Goal: Book appointment/travel/reservation

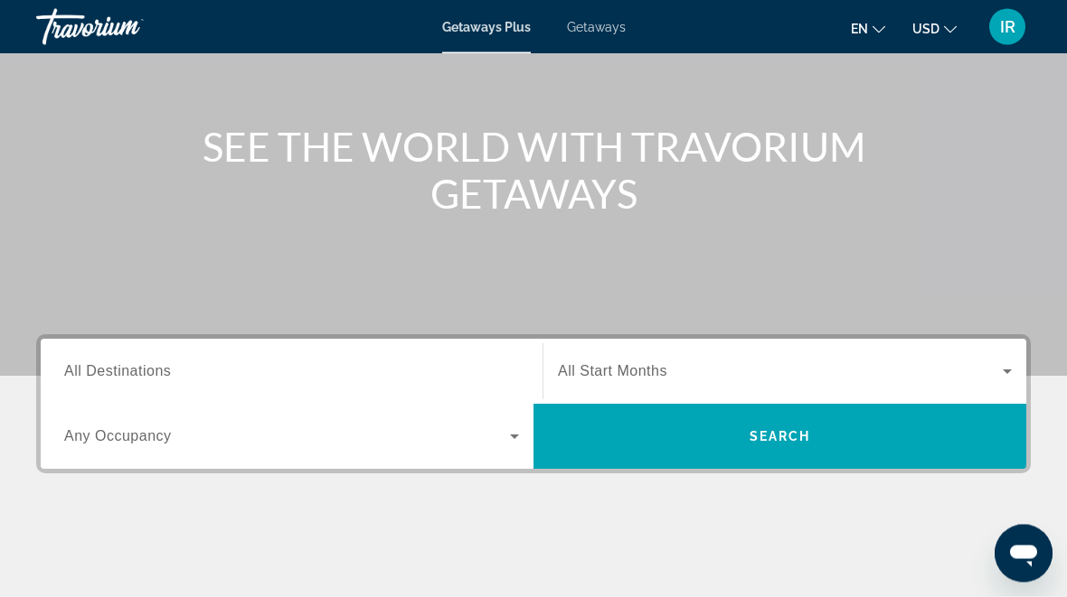
scroll to position [241, 0]
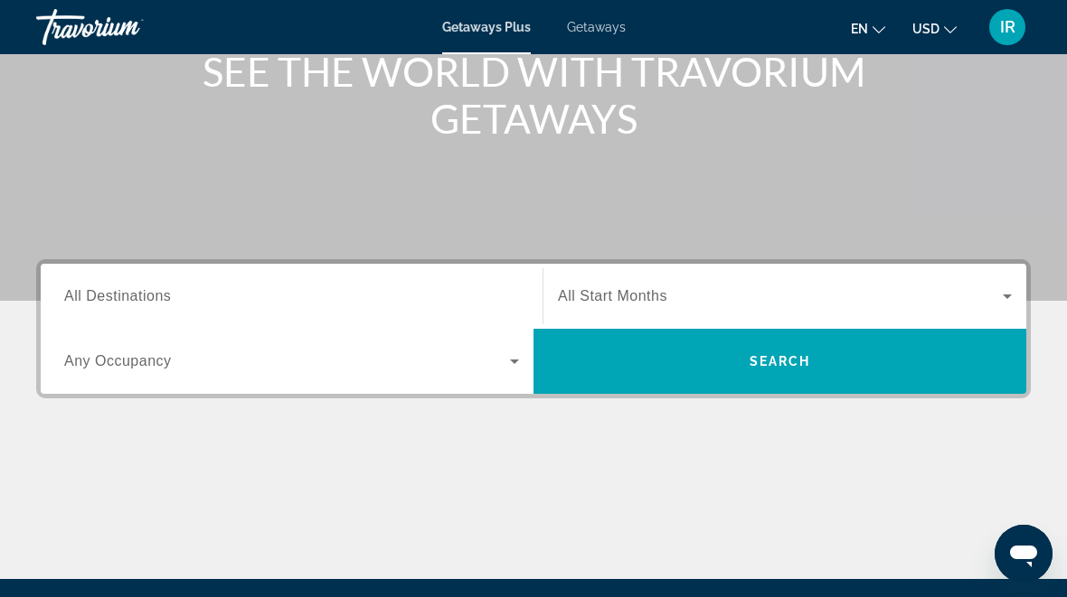
click at [141, 297] on span "All Destinations" at bounding box center [117, 295] width 107 height 15
click at [141, 297] on input "Destination All Destinations" at bounding box center [291, 298] width 455 height 22
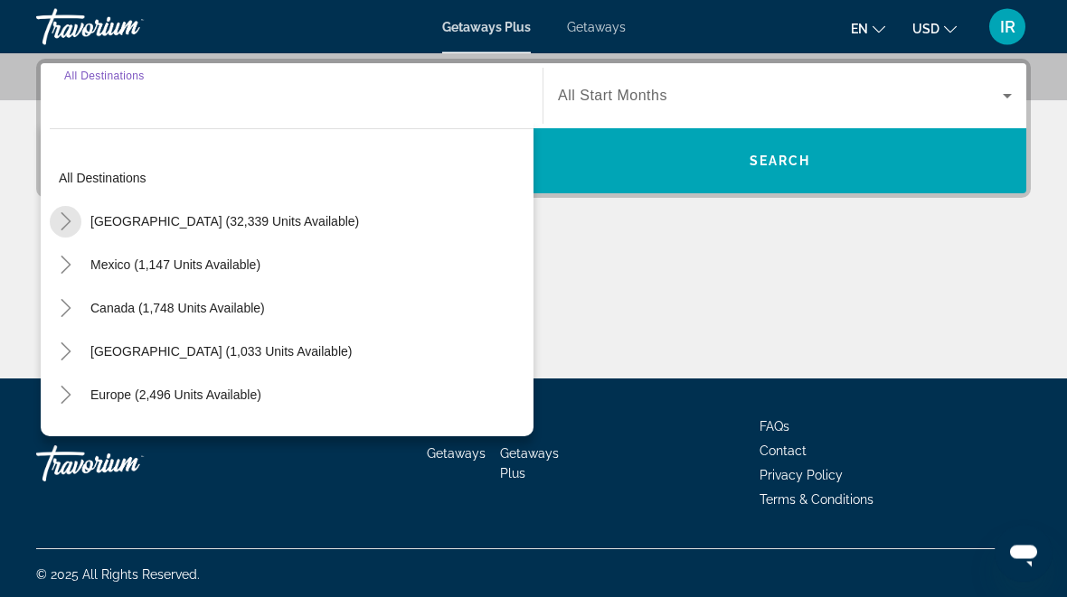
scroll to position [442, 0]
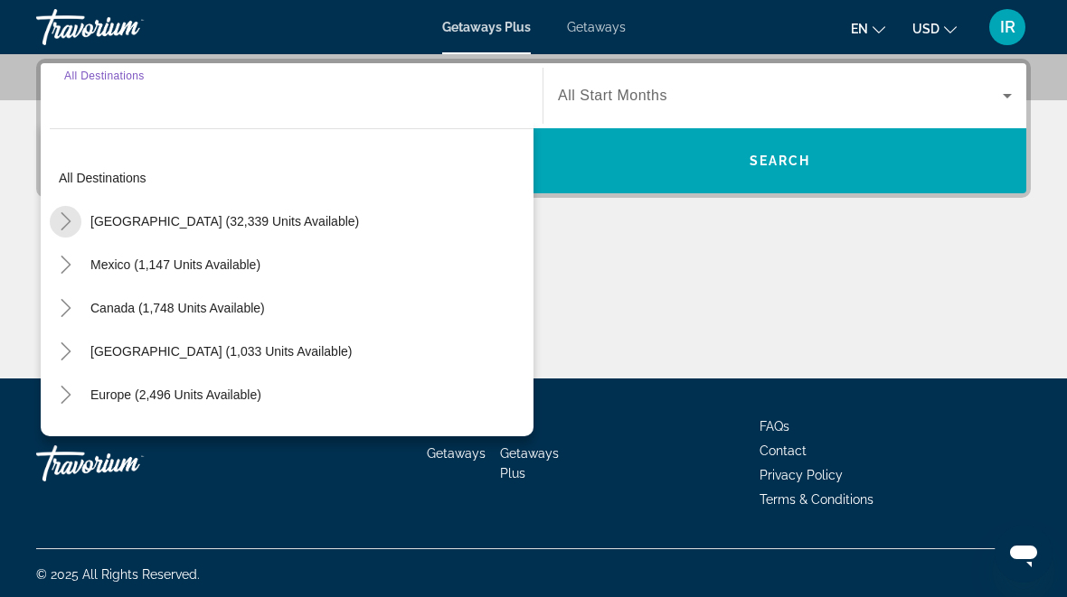
click at [72, 201] on span "Toggle United States (32,339 units available)" at bounding box center [65, 221] width 43 height 43
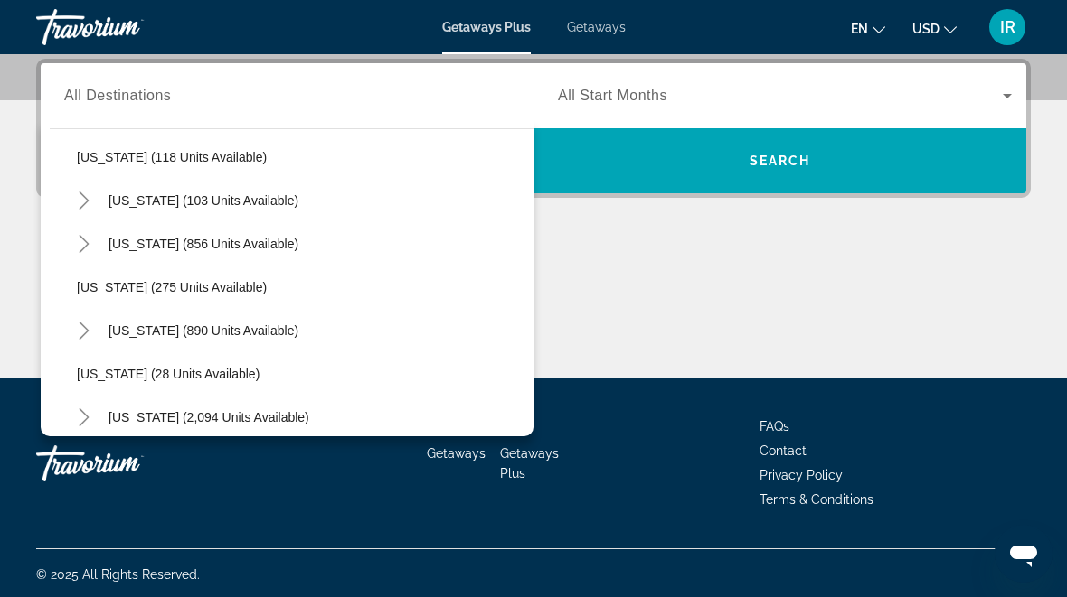
scroll to position [1171, 0]
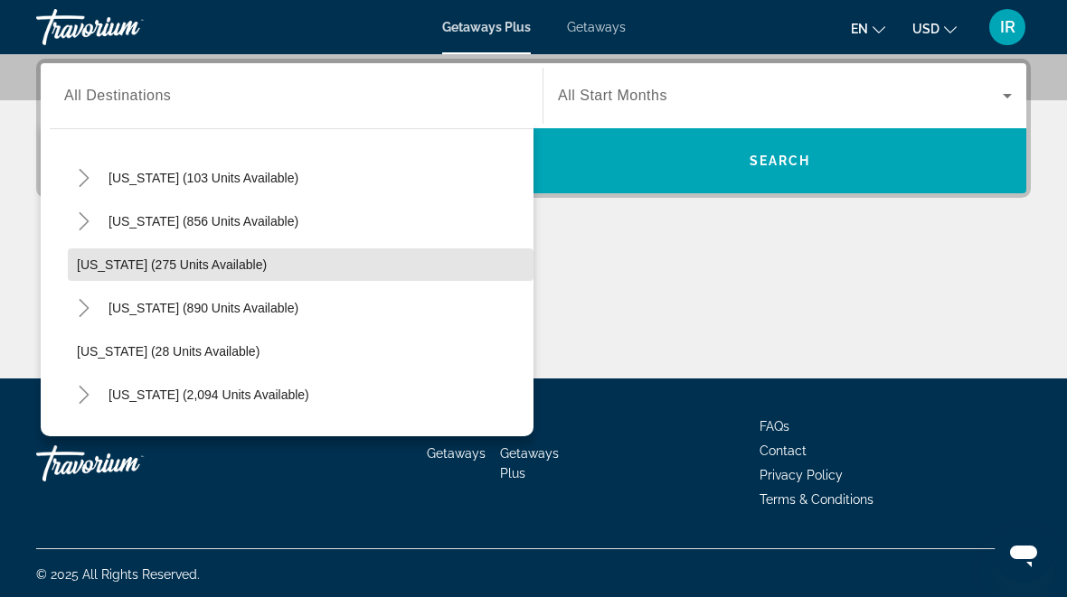
click at [117, 258] on span "[US_STATE] (275 units available)" at bounding box center [172, 265] width 190 height 14
type input "**********"
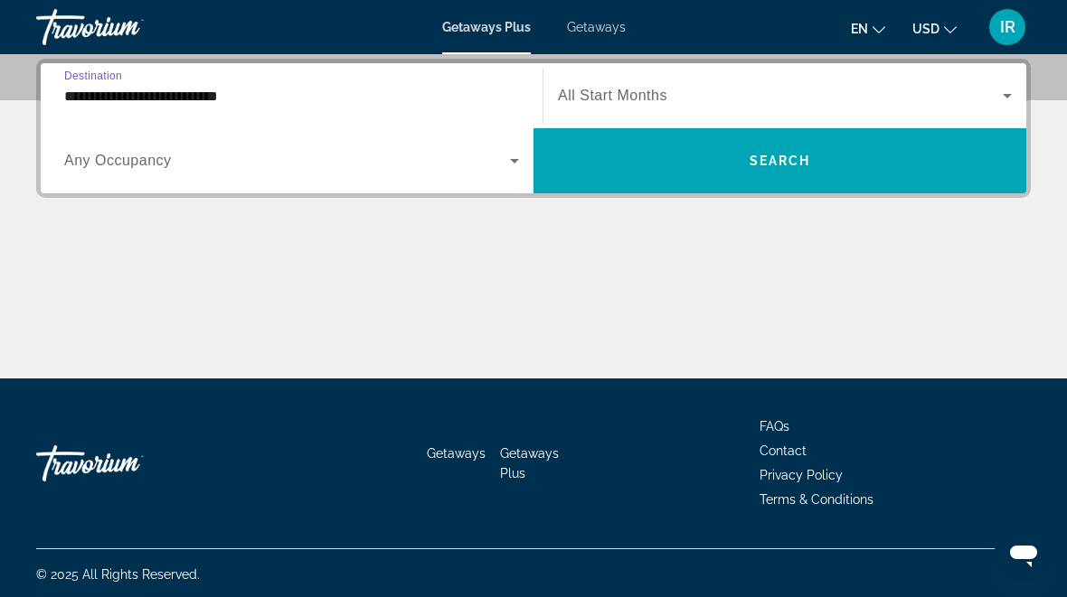
click at [981, 90] on span "Search widget" at bounding box center [780, 96] width 445 height 22
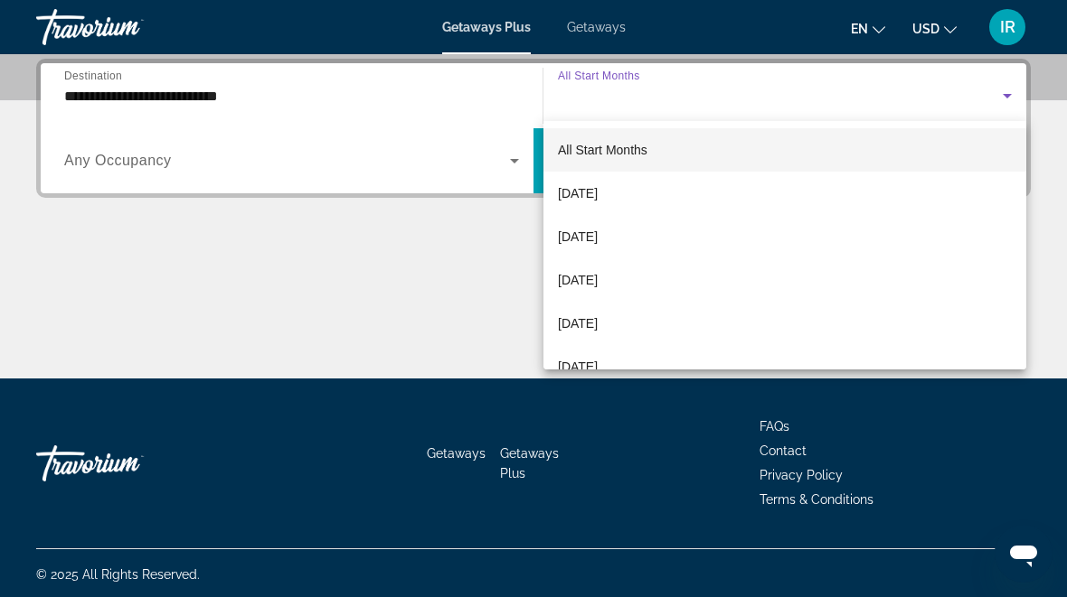
click at [403, 282] on div at bounding box center [533, 298] width 1067 height 597
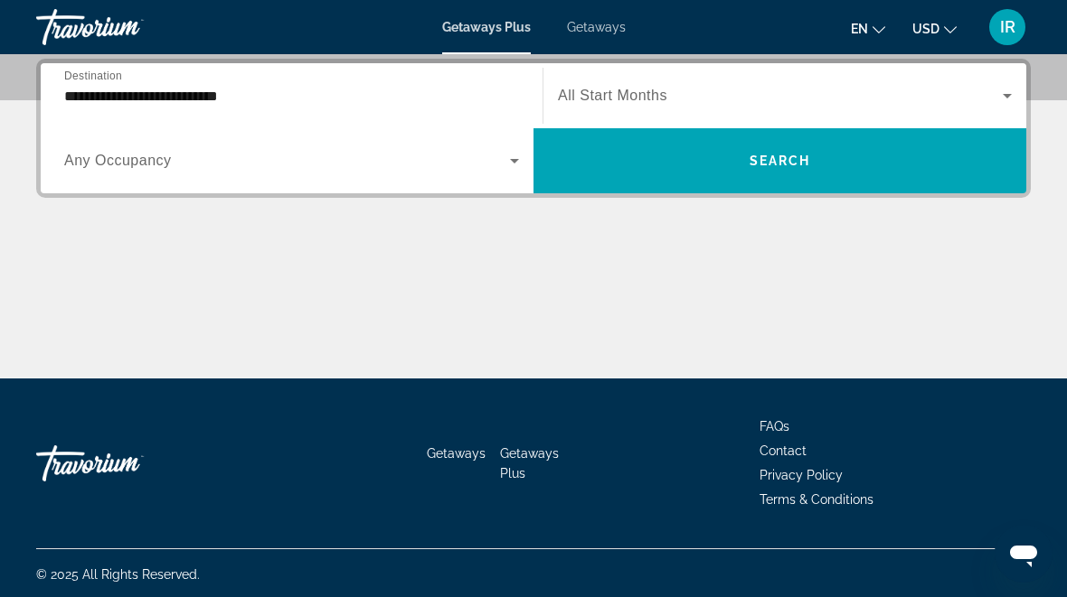
click at [766, 154] on span "Search" at bounding box center [779, 161] width 61 height 14
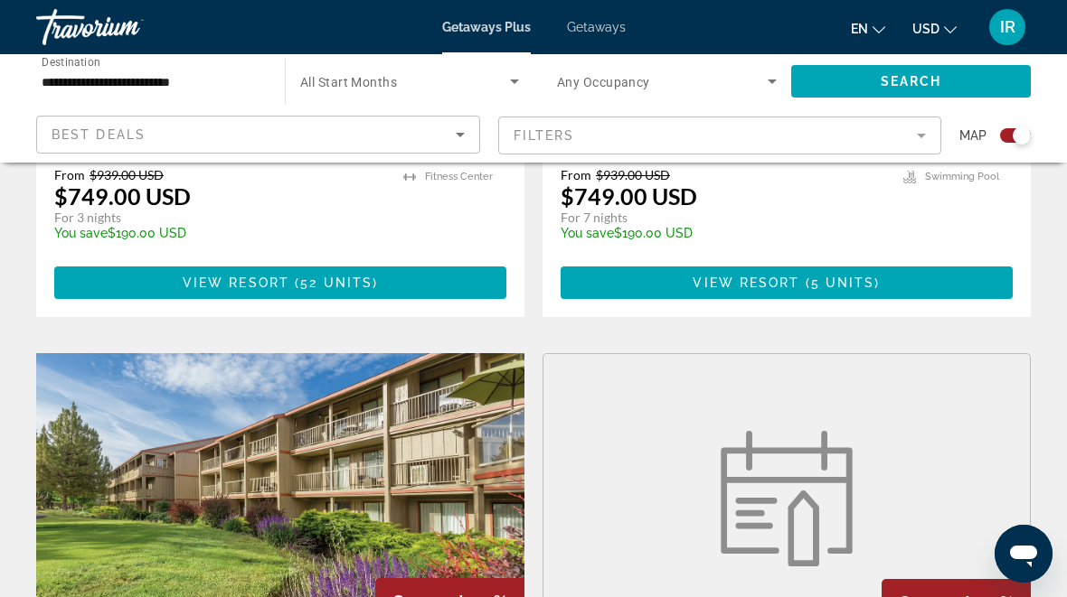
scroll to position [2363, 0]
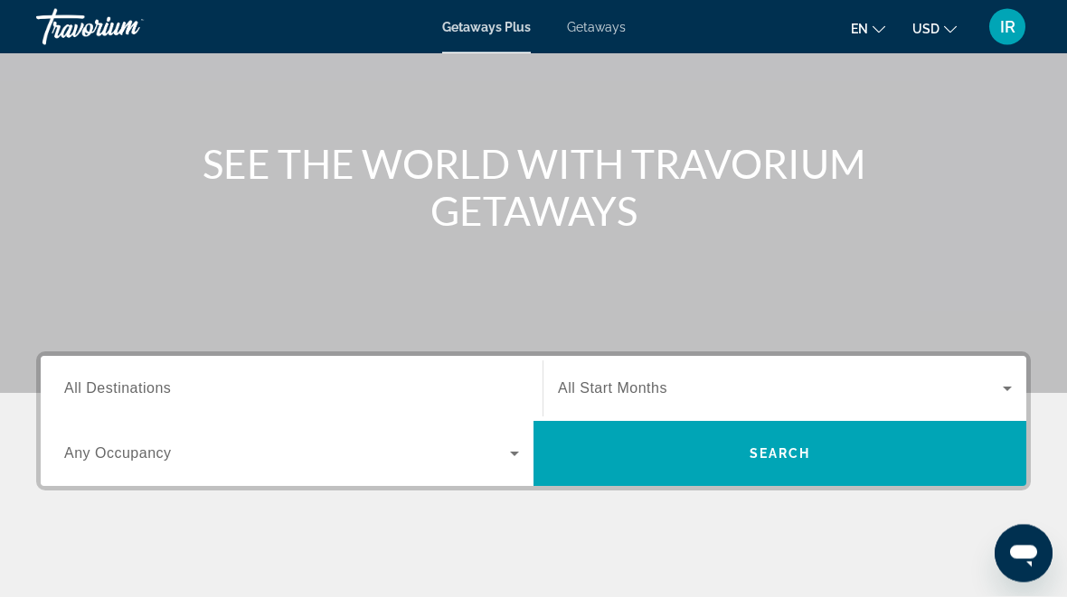
scroll to position [177, 0]
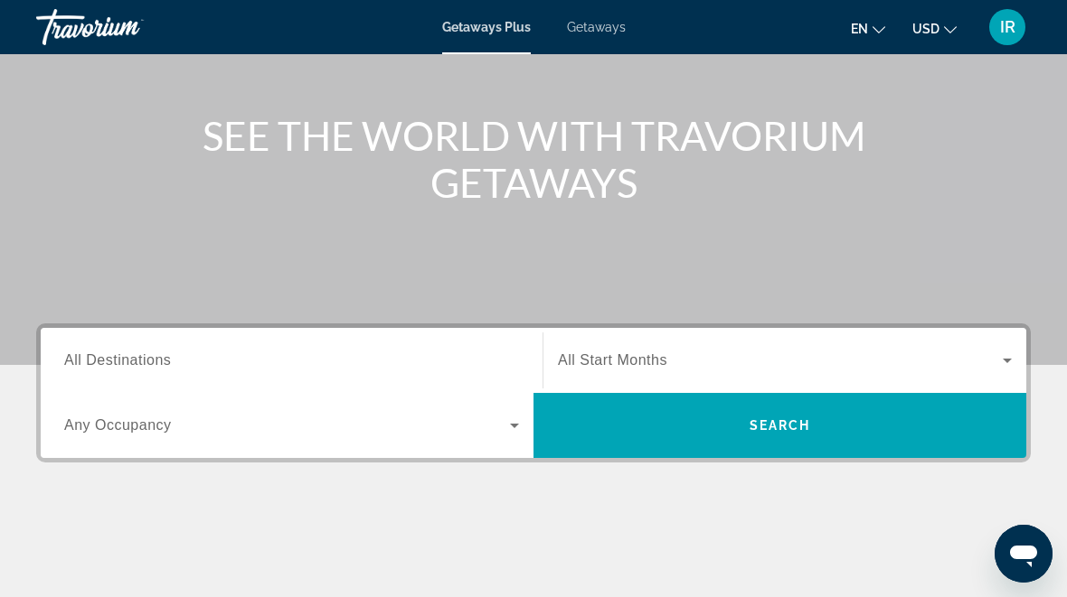
click at [186, 358] on input "Destination All Destinations" at bounding box center [291, 362] width 455 height 22
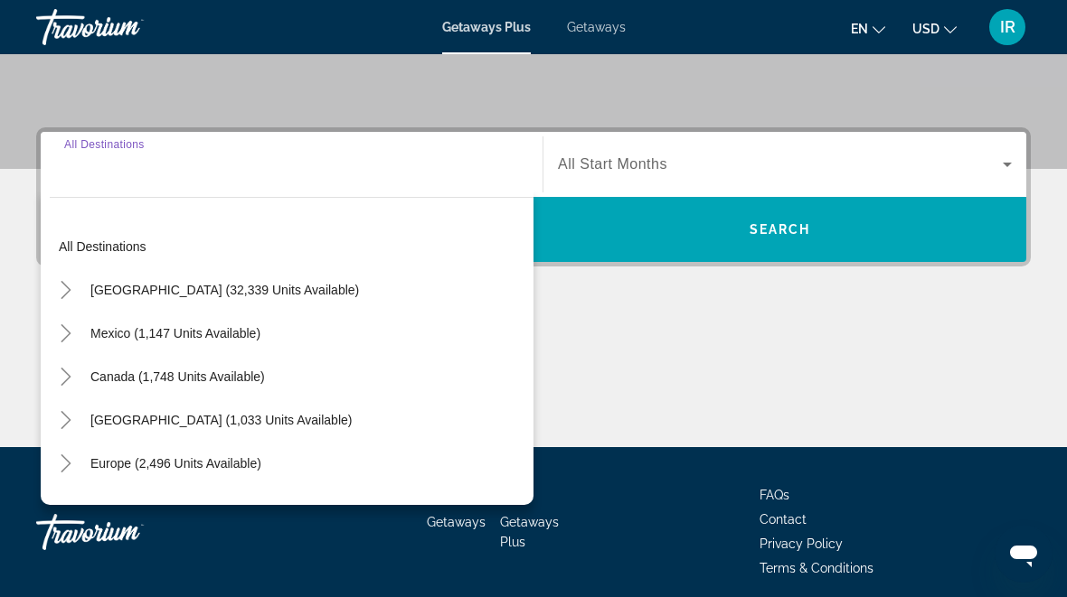
scroll to position [442, 0]
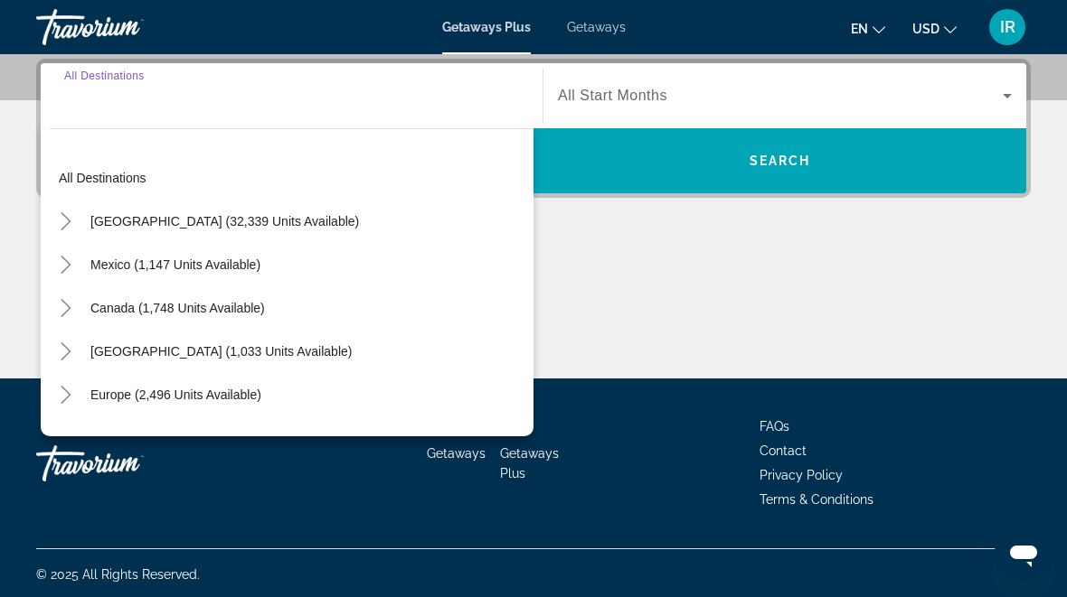
click at [61, 212] on icon "Toggle United States (32,339 units available)" at bounding box center [66, 221] width 18 height 18
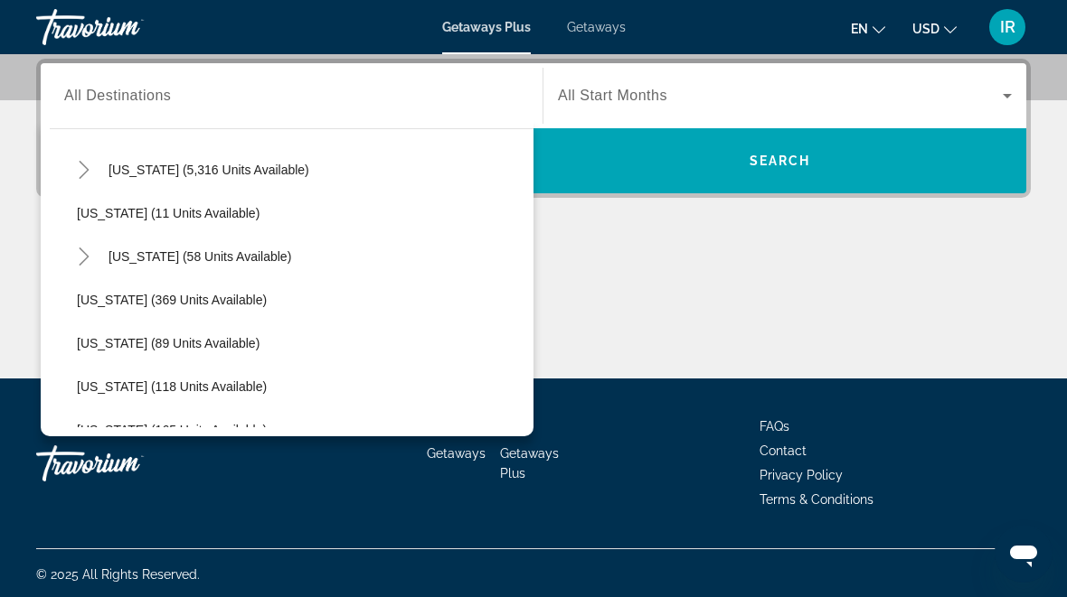
scroll to position [313, 0]
click at [85, 253] on icon "Toggle Hawaii (58 units available)" at bounding box center [84, 256] width 10 height 18
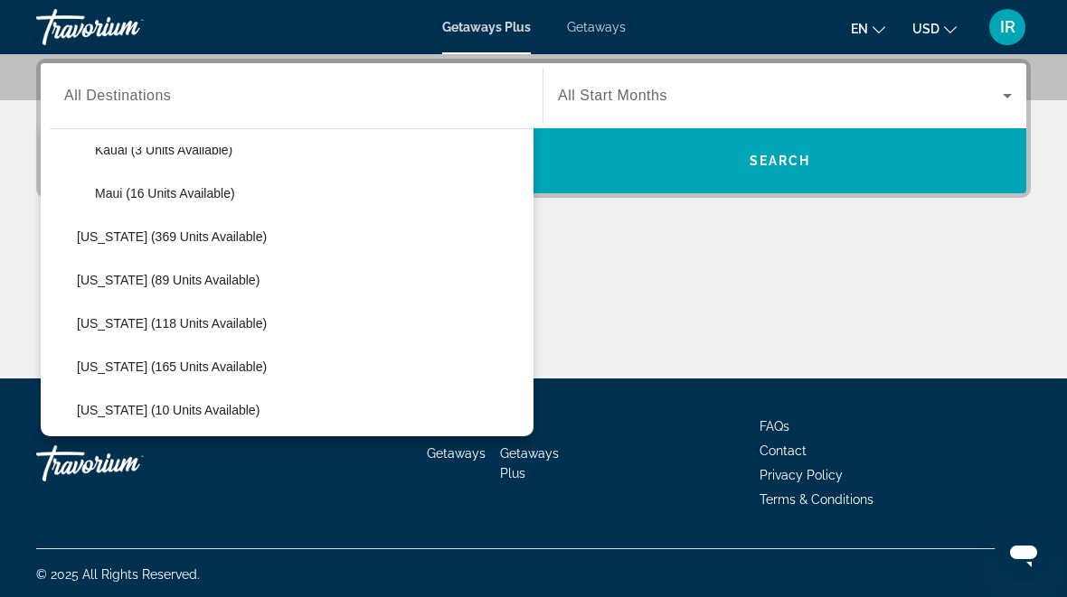
scroll to position [503, 0]
click at [746, 161] on span "Search widget" at bounding box center [779, 160] width 493 height 43
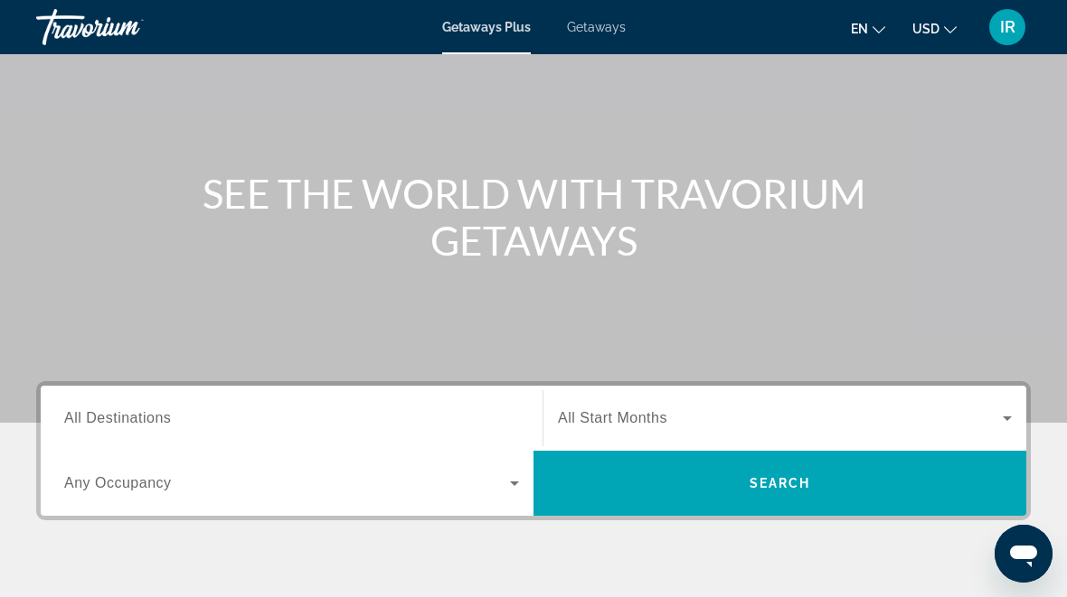
click at [246, 418] on input "Destination All Destinations" at bounding box center [291, 420] width 455 height 22
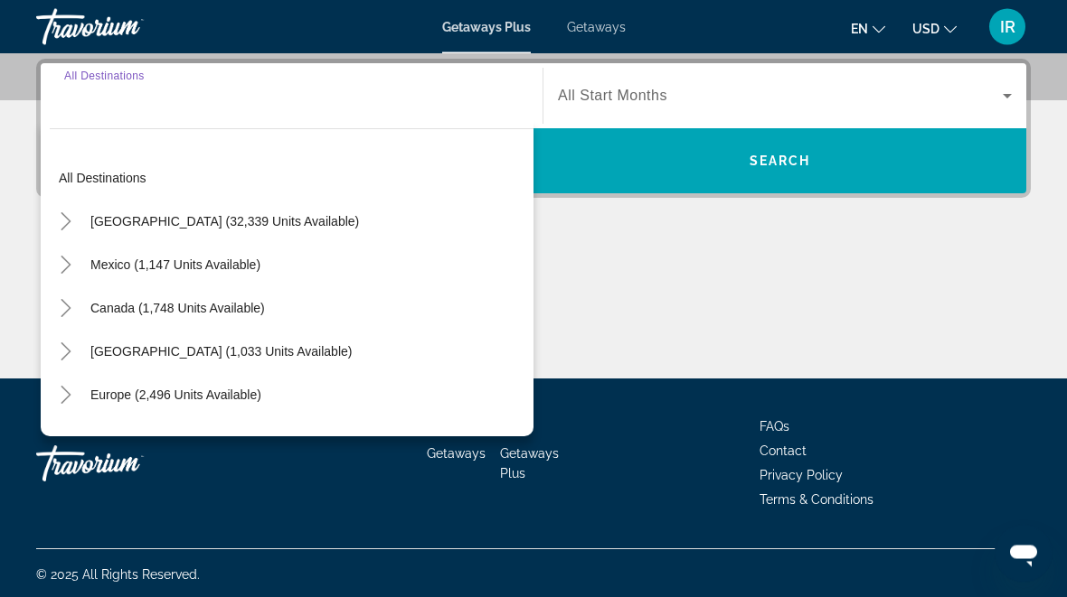
click at [66, 215] on icon "Toggle United States (32,339 units available)" at bounding box center [66, 222] width 18 height 18
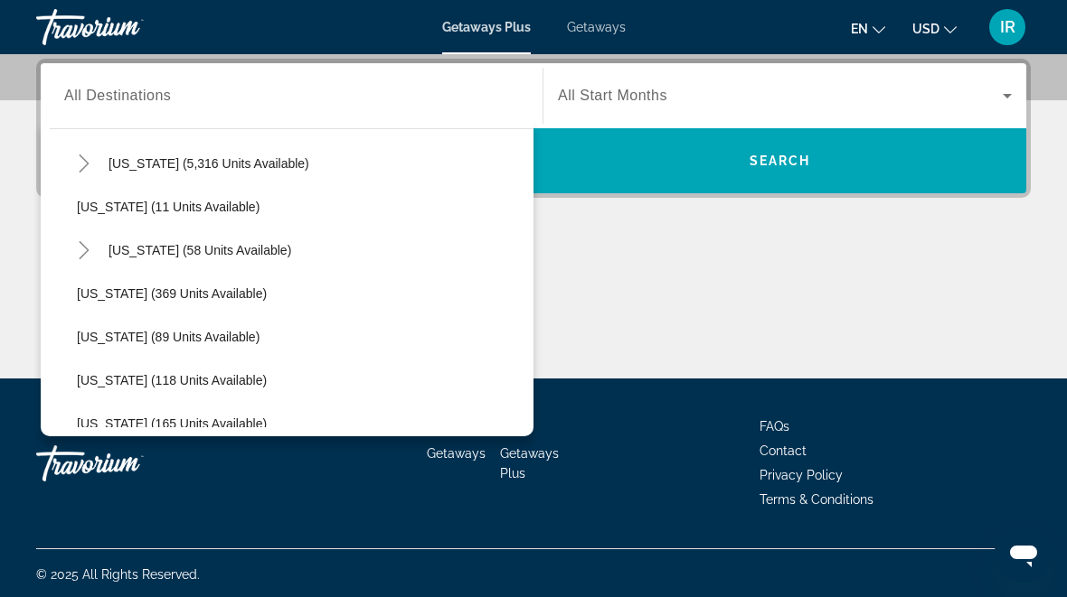
scroll to position [322, 0]
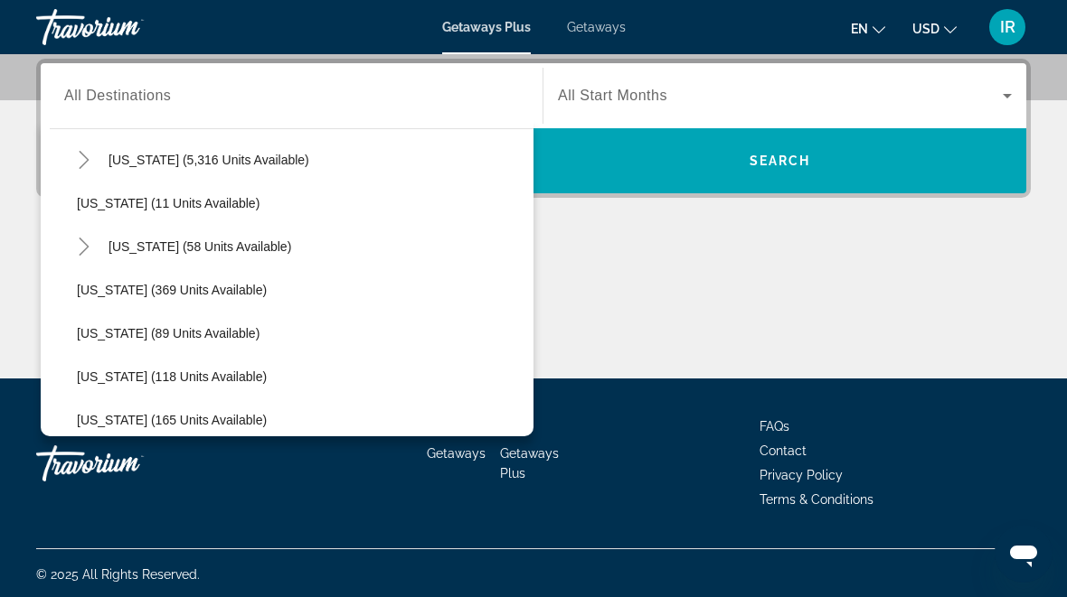
click at [80, 239] on icon "Toggle Hawaii (58 units available)" at bounding box center [84, 247] width 10 height 18
click at [224, 237] on span "Search widget" at bounding box center [199, 246] width 201 height 43
type input "**********"
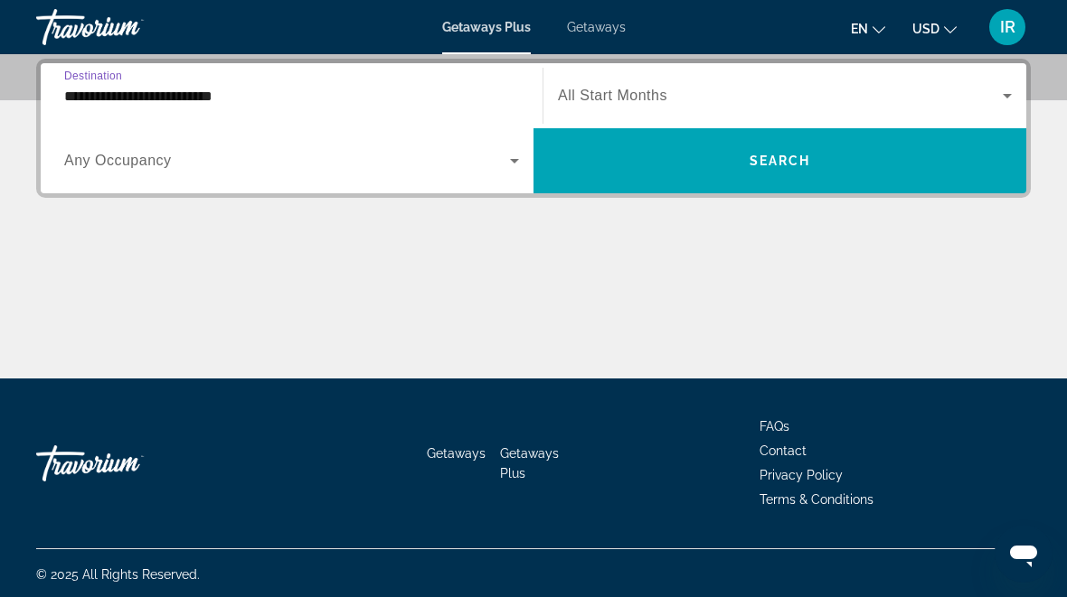
click at [838, 161] on span "Search widget" at bounding box center [779, 160] width 493 height 43
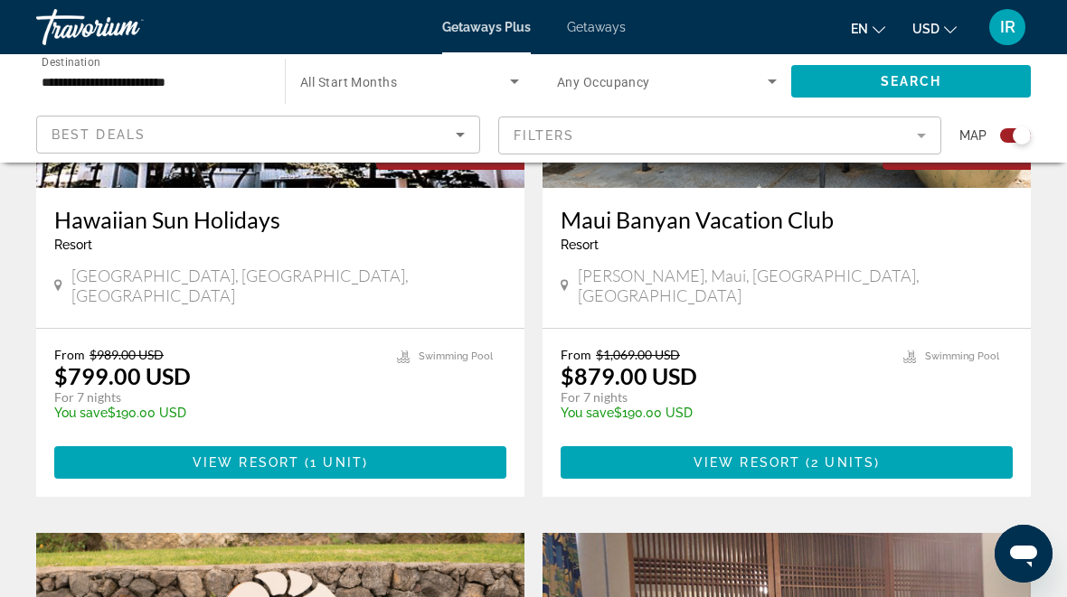
scroll to position [1524, 0]
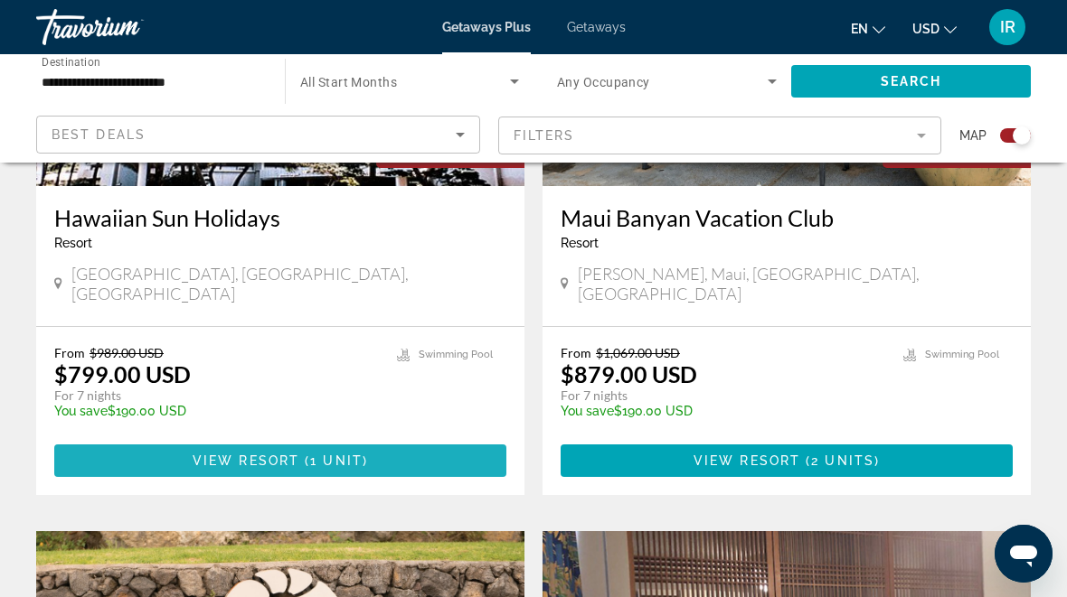
click at [350, 454] on span "1 unit" at bounding box center [336, 461] width 52 height 14
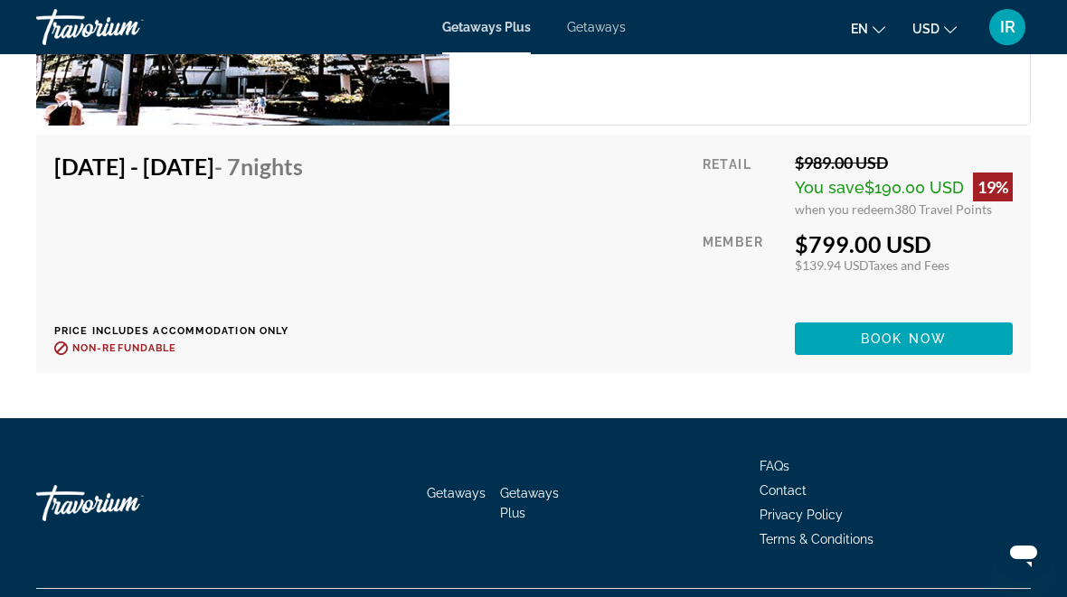
scroll to position [3572, 0]
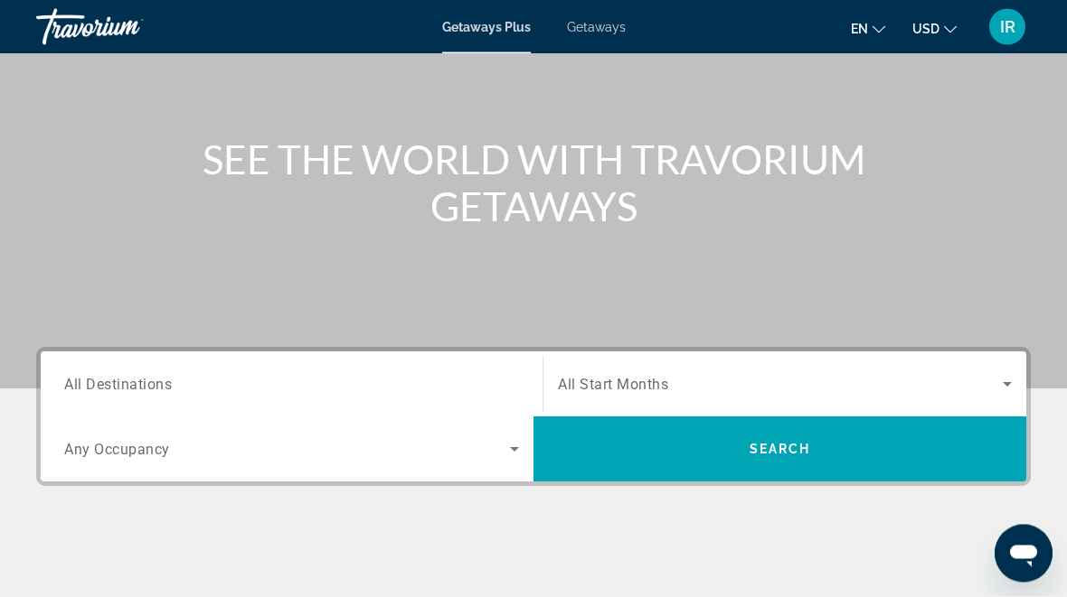
scroll to position [191, 0]
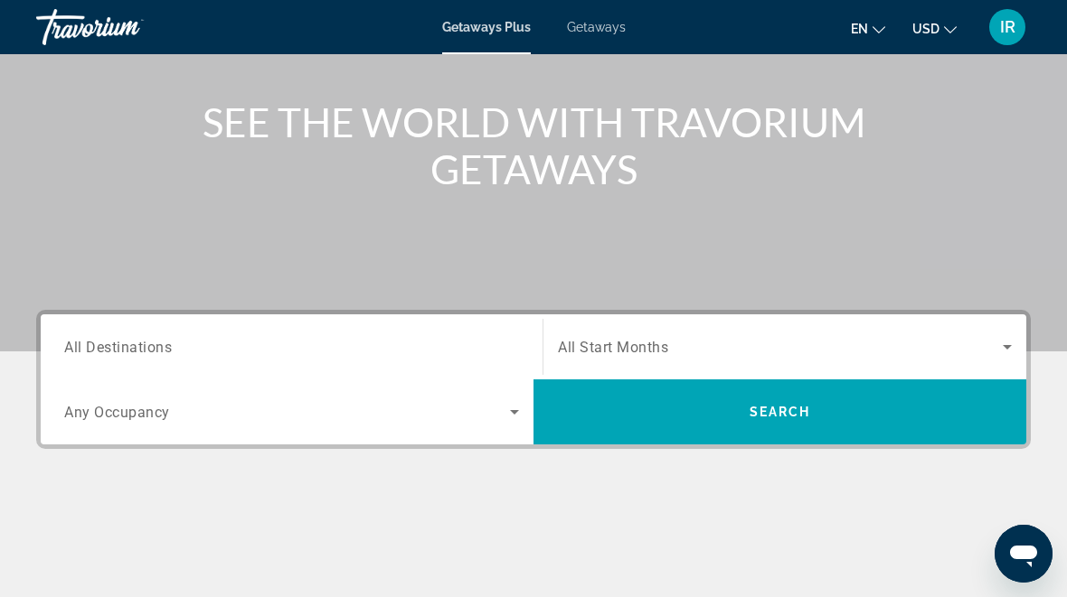
click at [454, 352] on input "Destination All Destinations" at bounding box center [291, 348] width 455 height 22
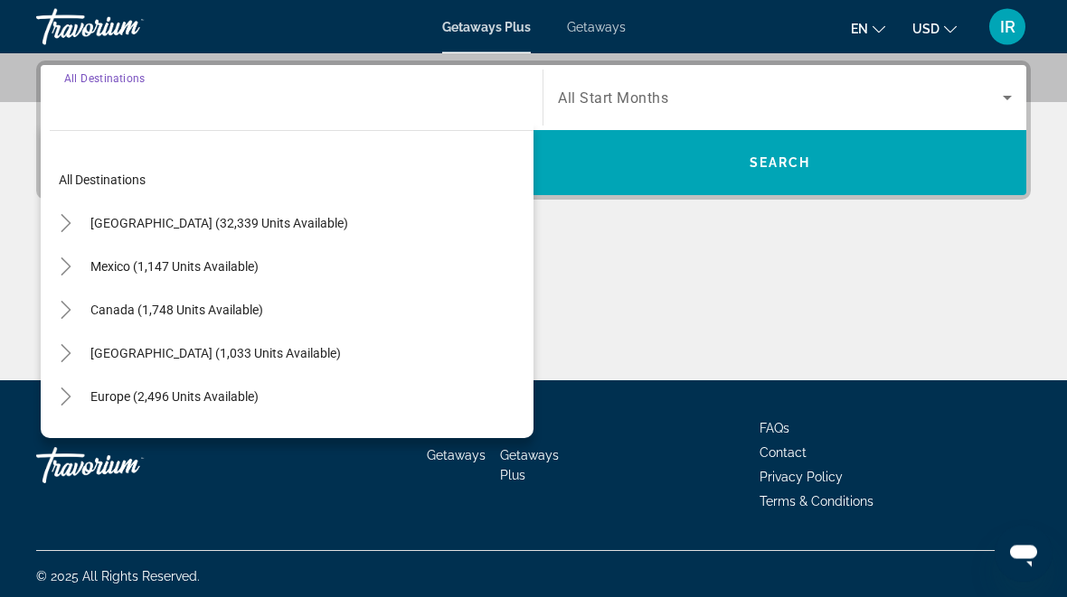
scroll to position [442, 0]
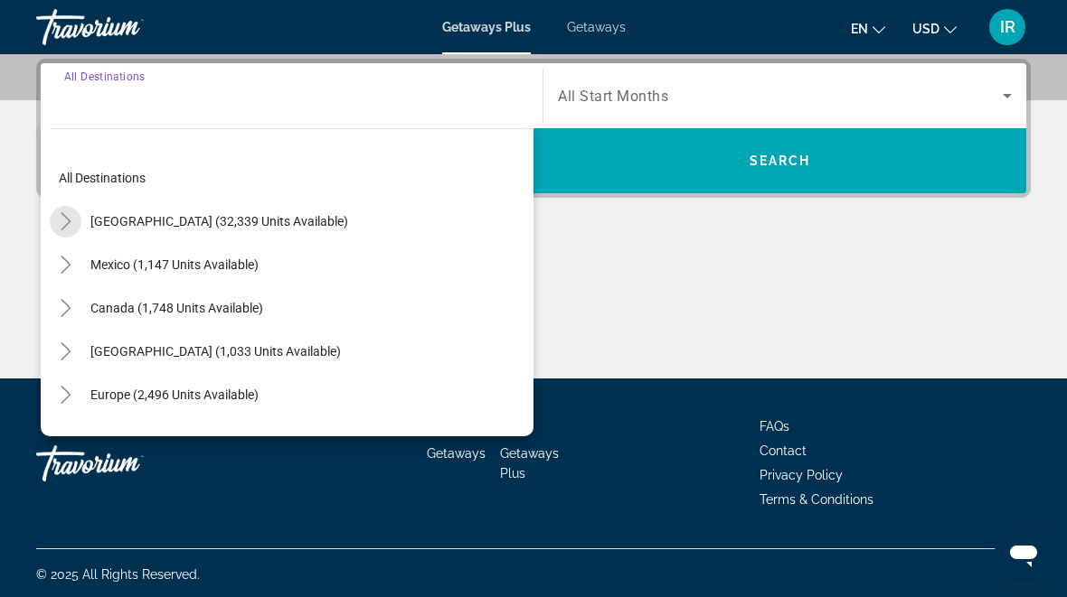
click at [81, 211] on span "Search widget" at bounding box center [219, 221] width 276 height 43
type input "**********"
